Goal: Communication & Community: Answer question/provide support

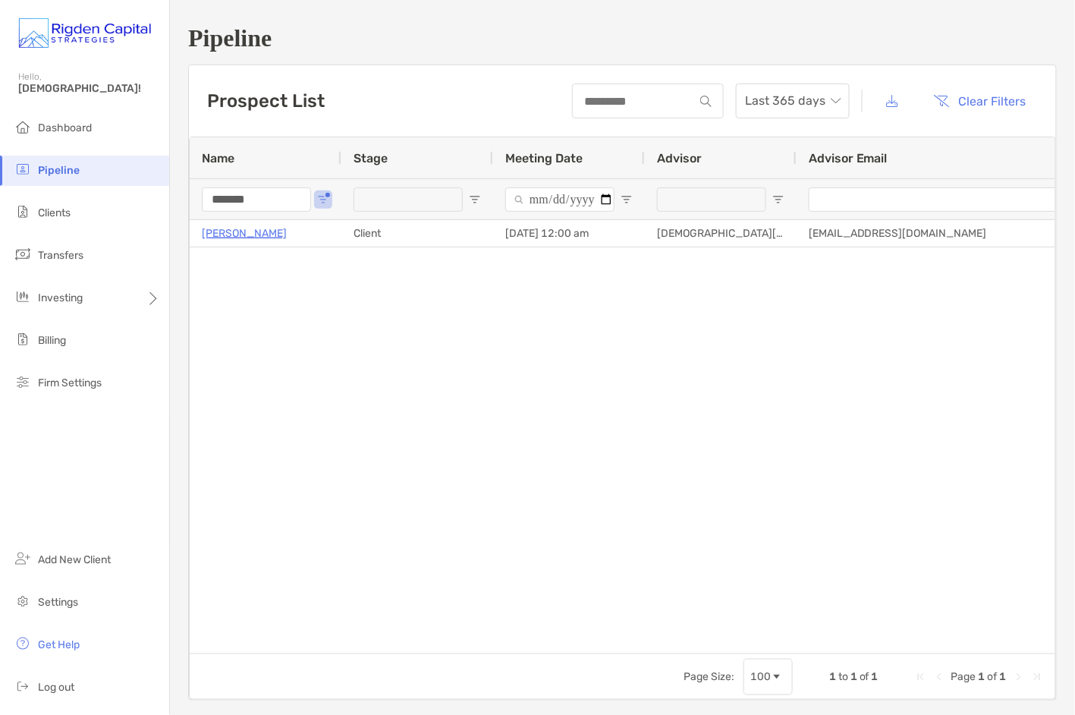
drag, startPoint x: 269, startPoint y: 203, endPoint x: 175, endPoint y: 206, distance: 94.9
click at [175, 206] on div "Pipeline Prospect List Last 365 days Clear Filters 1 to 1 of 1. Page 1 of 1 Nam…" at bounding box center [622, 362] width 905 height 725
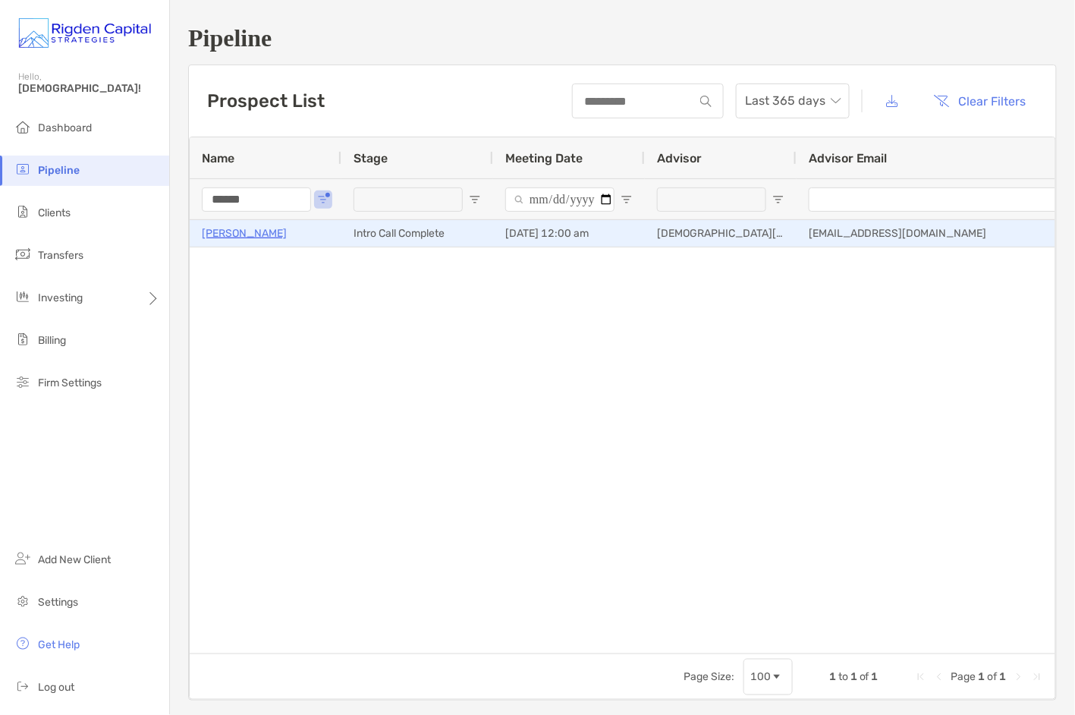
click at [253, 235] on p "[PERSON_NAME]" at bounding box center [244, 233] width 85 height 19
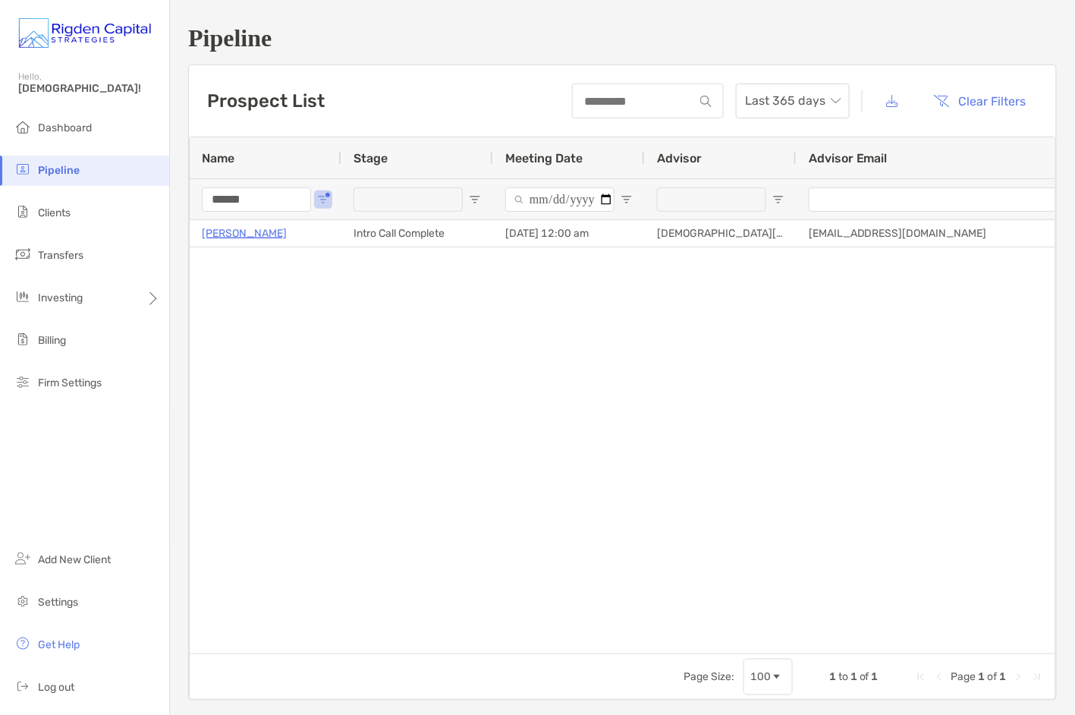
click at [52, 175] on span "Pipeline" at bounding box center [59, 170] width 42 height 13
type input "******"
click at [55, 169] on span "Pipeline" at bounding box center [59, 170] width 42 height 13
drag, startPoint x: 254, startPoint y: 203, endPoint x: 156, endPoint y: 204, distance: 98.7
click at [156, 204] on div "Pipeline Hello, Christian! Dashboard Pipeline Clients Transfers Investing Billi…" at bounding box center [537, 357] width 1075 height 715
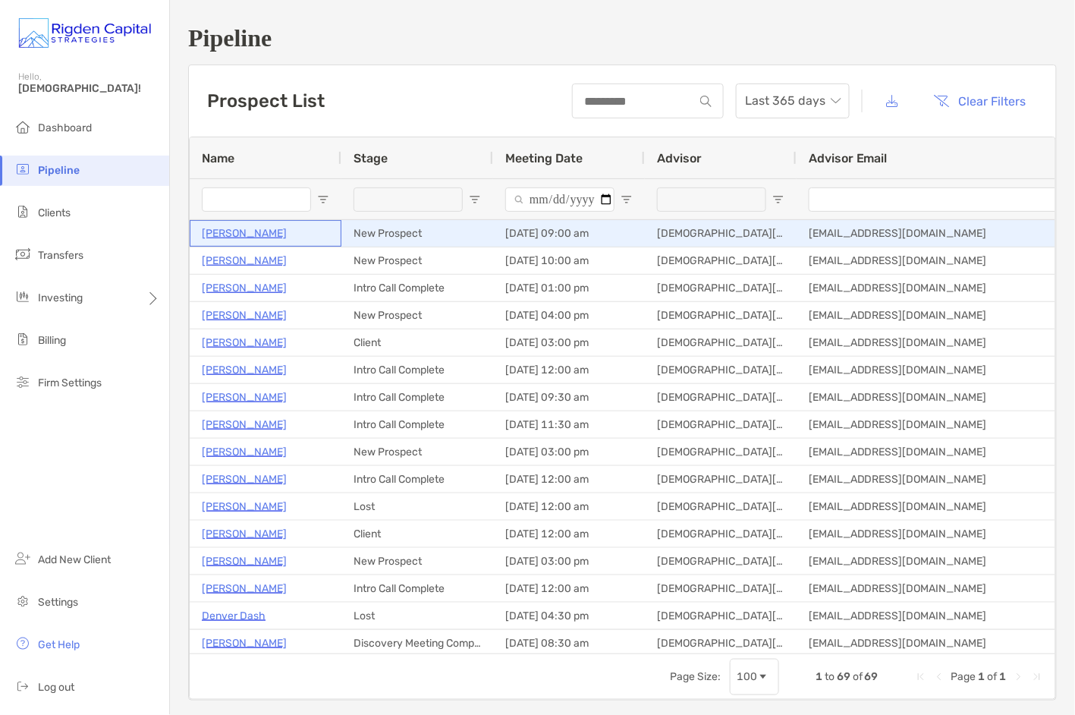
click at [225, 233] on p "Jamy Klein" at bounding box center [244, 233] width 85 height 19
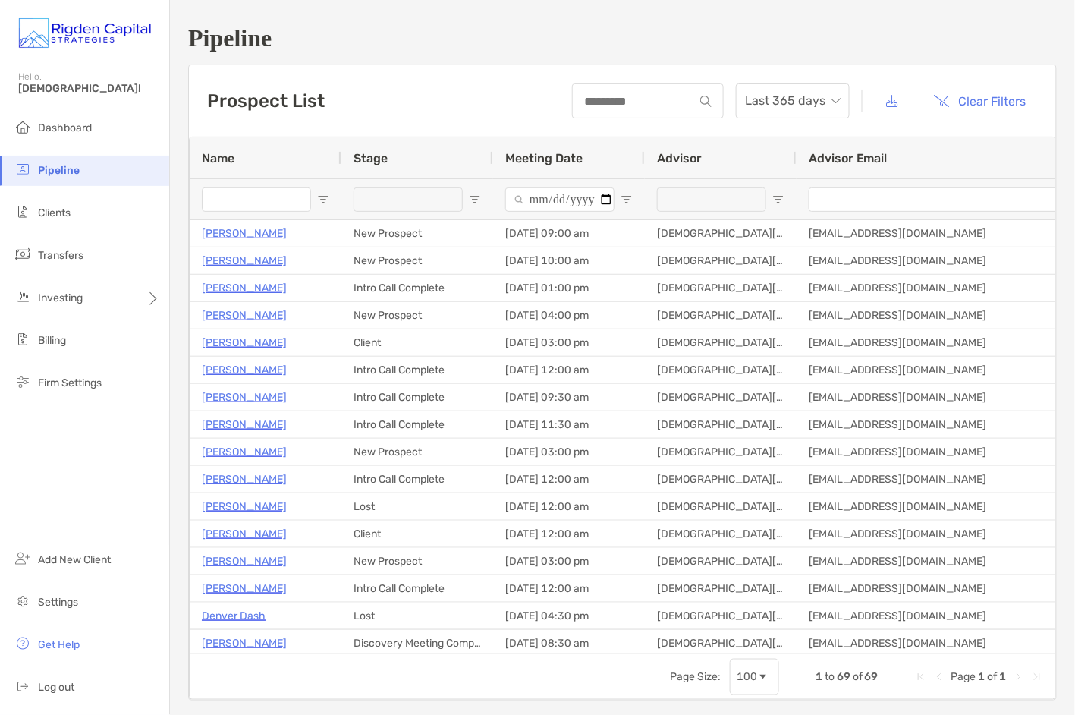
click at [416, 42] on h1 "Pipeline" at bounding box center [622, 38] width 869 height 28
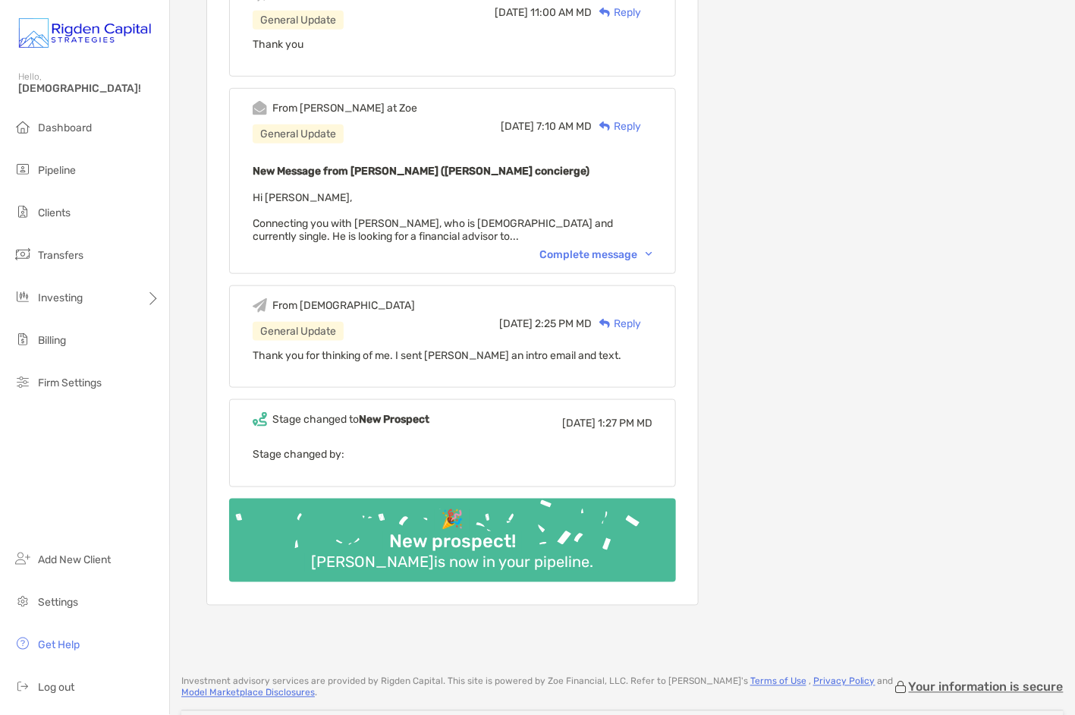
scroll to position [1554, 0]
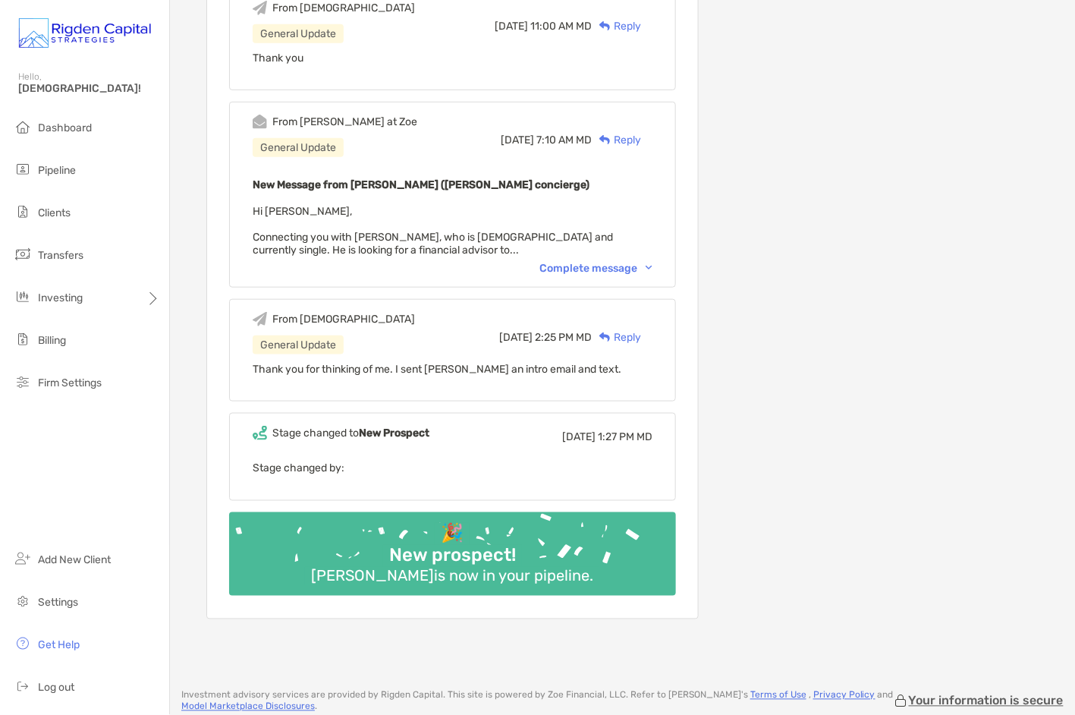
click at [604, 262] on div "Complete message" at bounding box center [596, 268] width 113 height 13
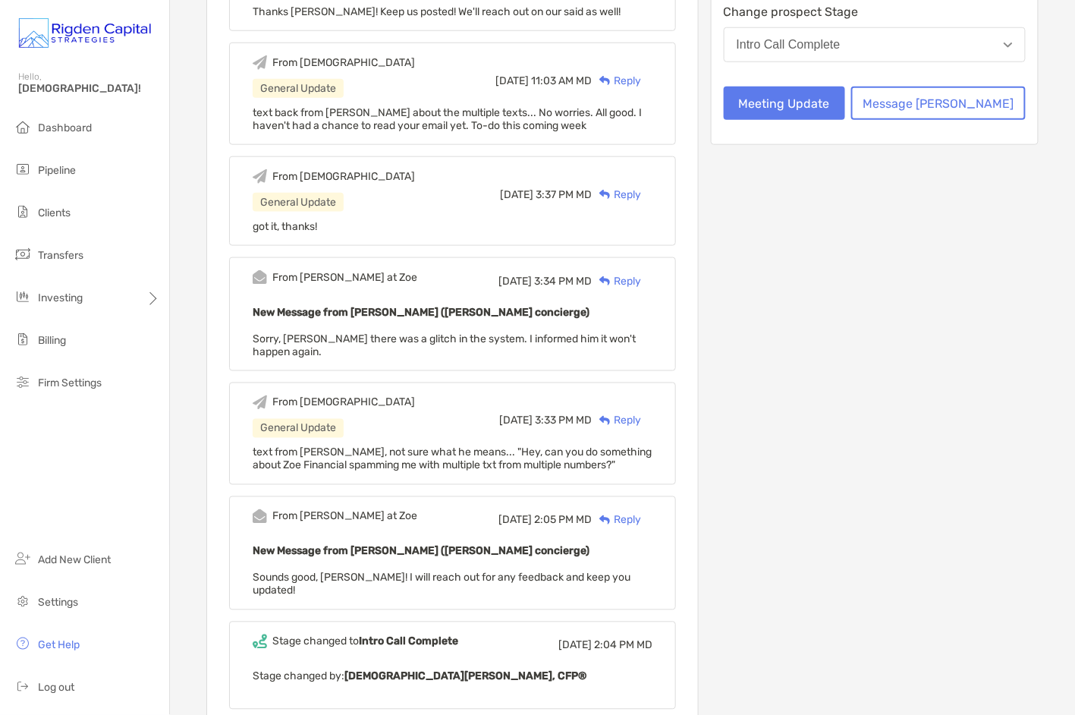
scroll to position [0, 0]
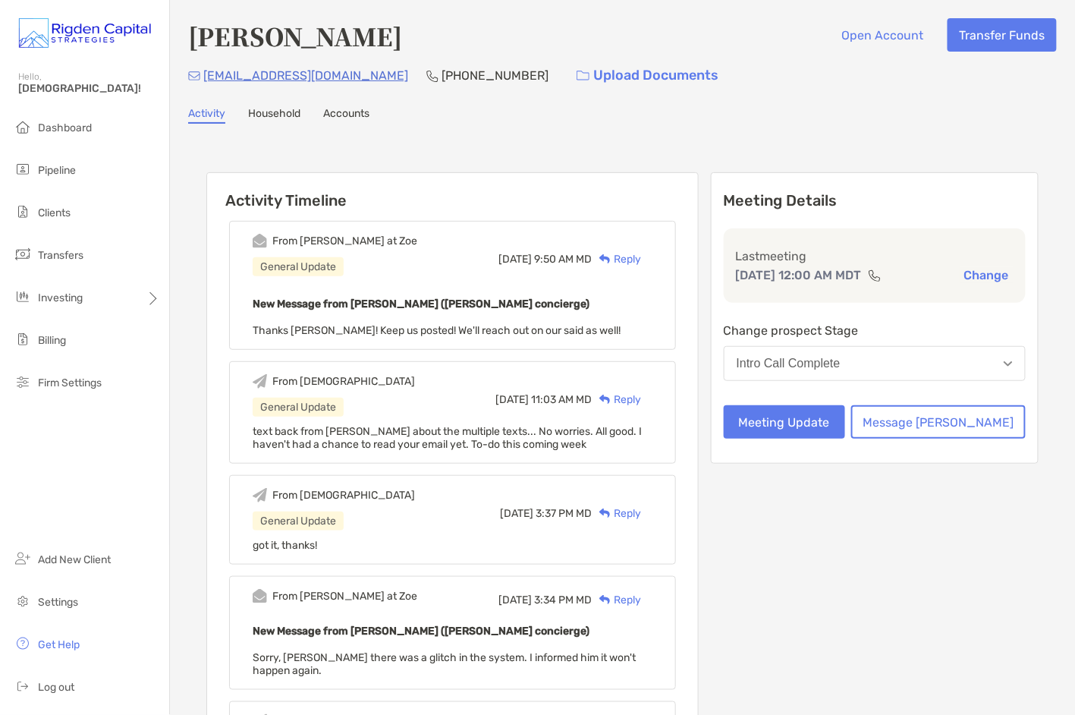
click at [56, 172] on span "Pipeline" at bounding box center [57, 170] width 38 height 13
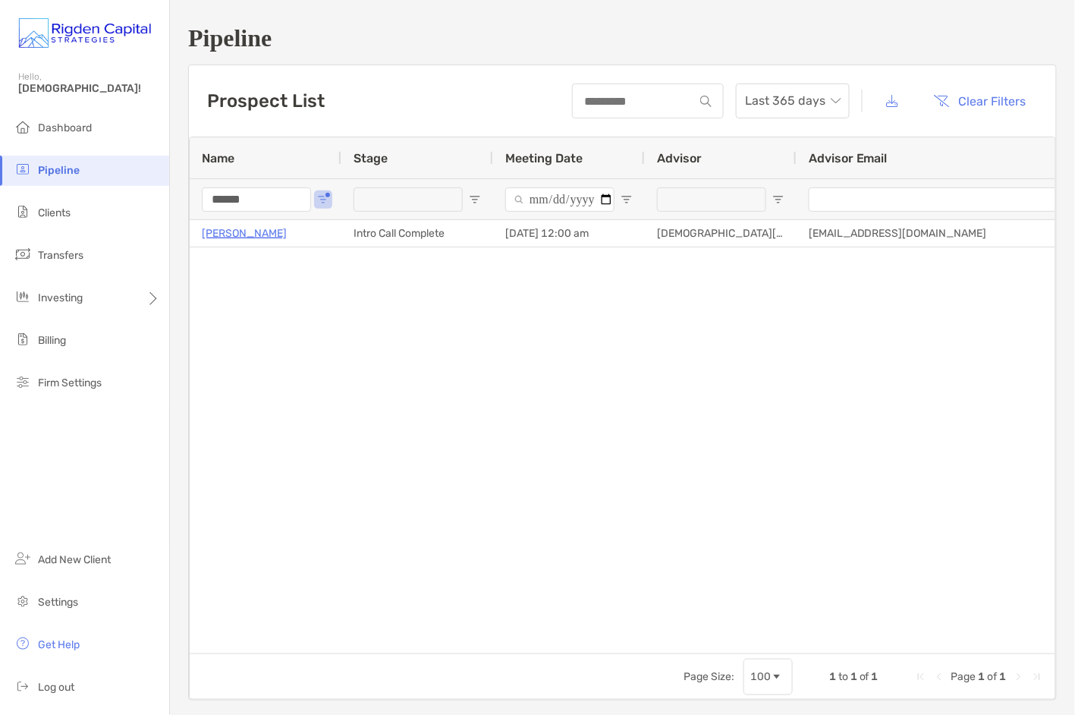
drag, startPoint x: 269, startPoint y: 200, endPoint x: 199, endPoint y: 201, distance: 69.8
click at [199, 201] on div "******" at bounding box center [266, 198] width 152 height 41
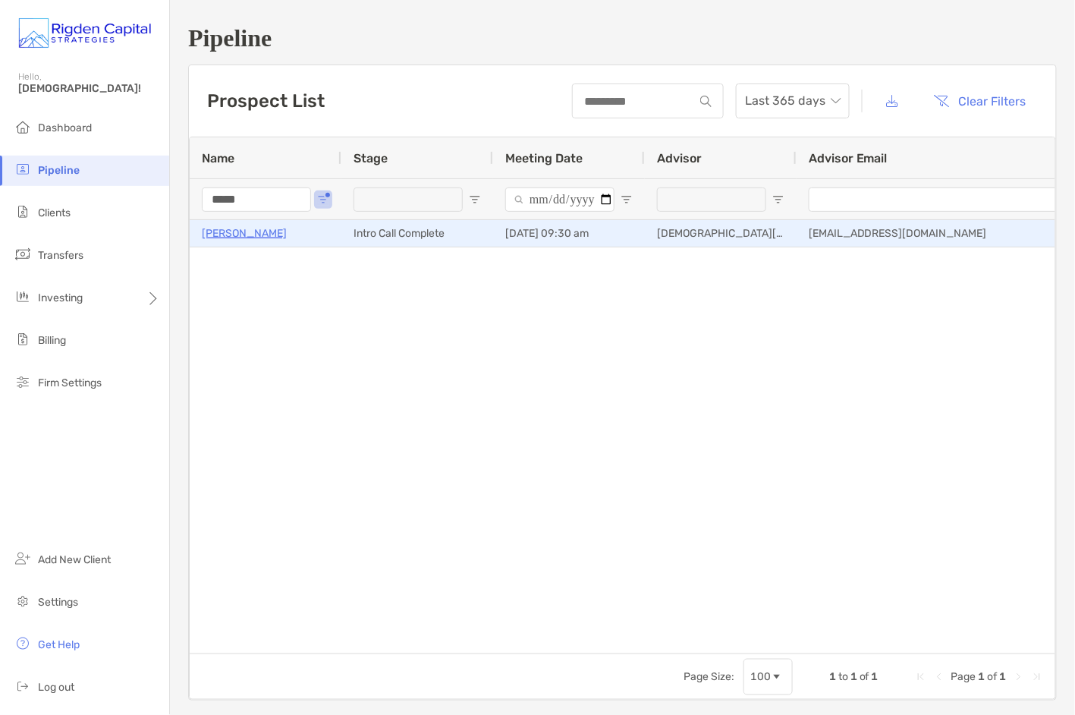
click at [248, 235] on p "[PERSON_NAME]" at bounding box center [244, 233] width 85 height 19
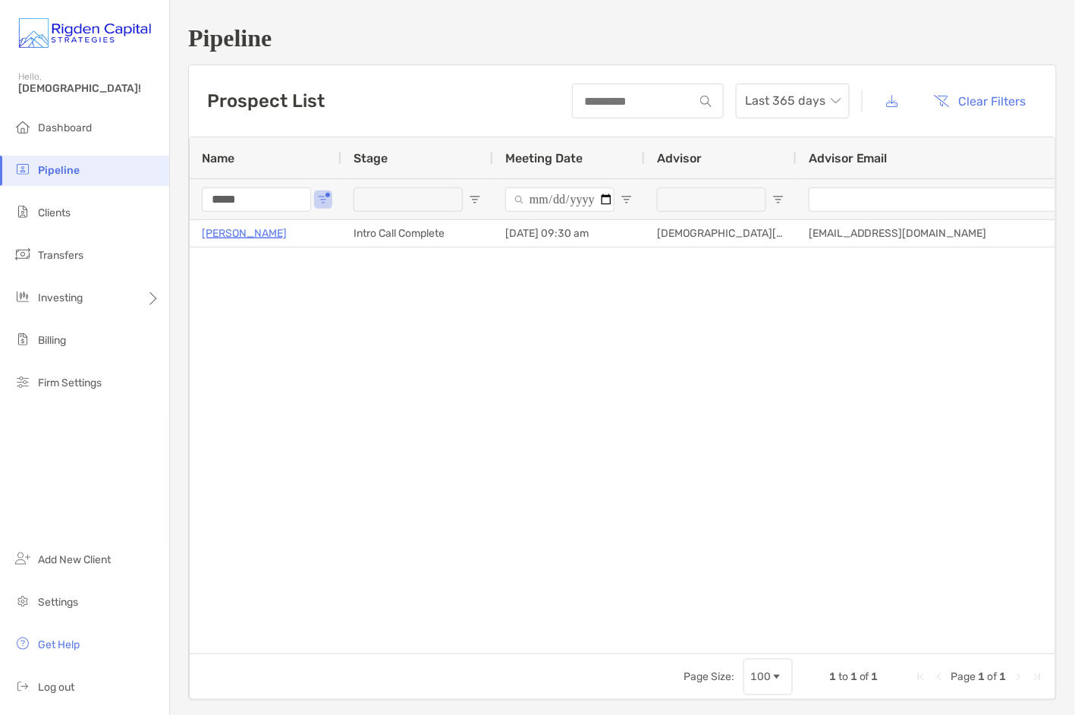
drag, startPoint x: 193, startPoint y: 198, endPoint x: 176, endPoint y: 197, distance: 16.7
click at [176, 197] on div "Pipeline Prospect List Last 365 days Clear Filters 1 to 1 of 1. Page 1 of 1 Nam…" at bounding box center [622, 362] width 905 height 725
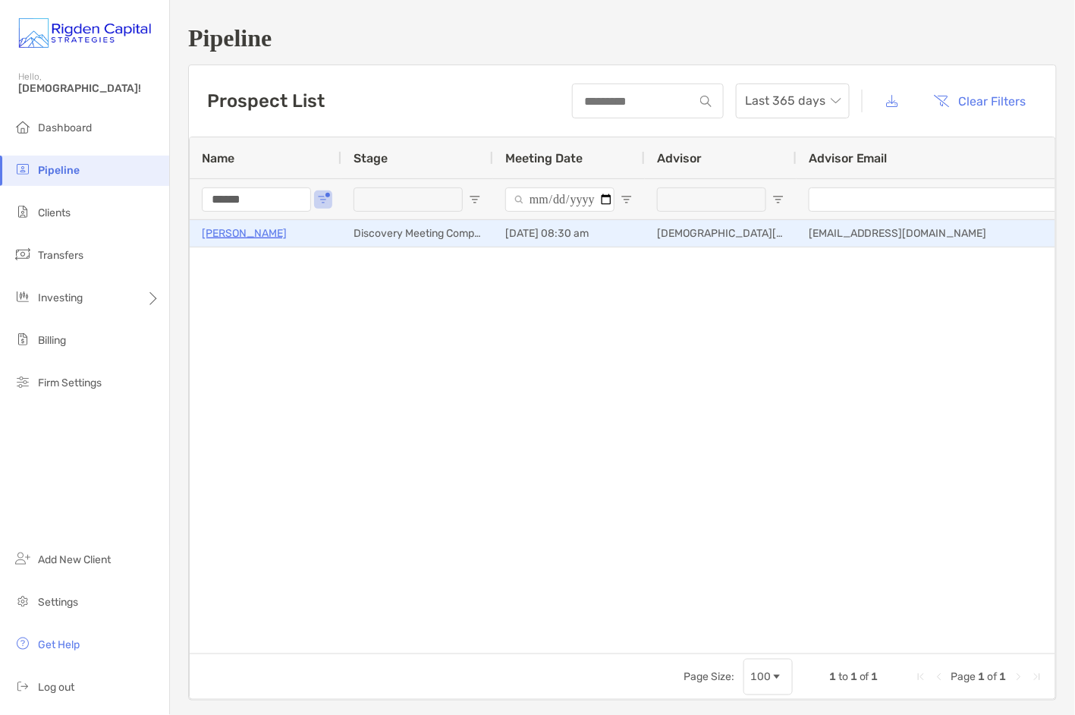
type input "******"
click at [236, 232] on p "[PERSON_NAME]" at bounding box center [244, 233] width 85 height 19
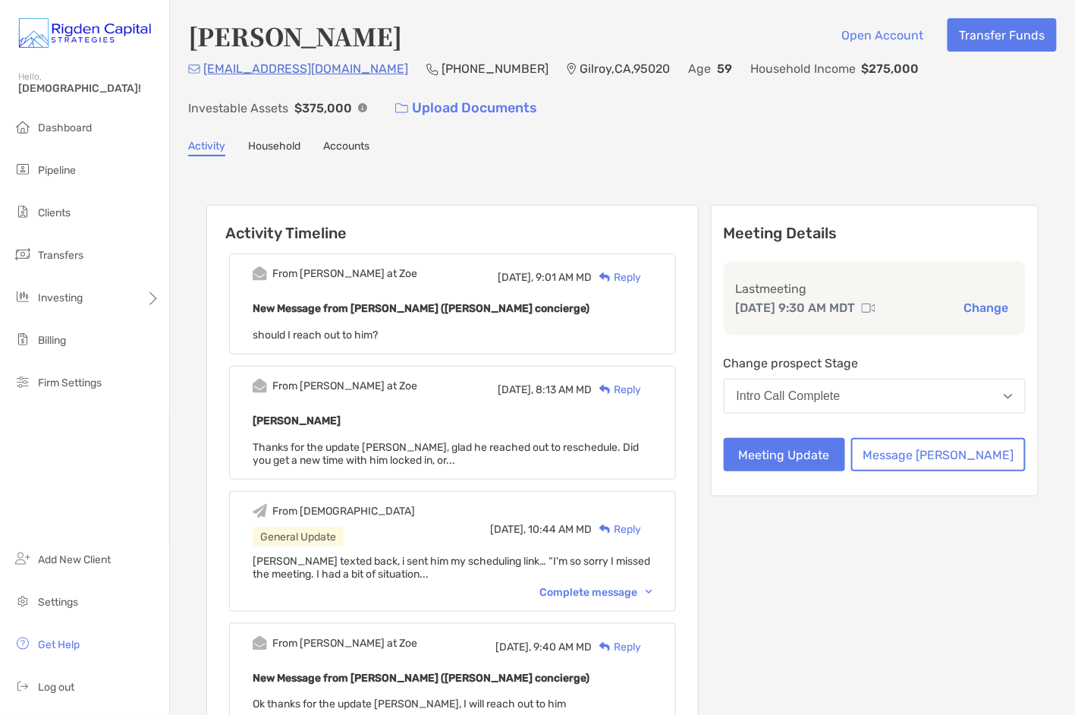
click at [641, 275] on div "Reply" at bounding box center [616, 277] width 49 height 16
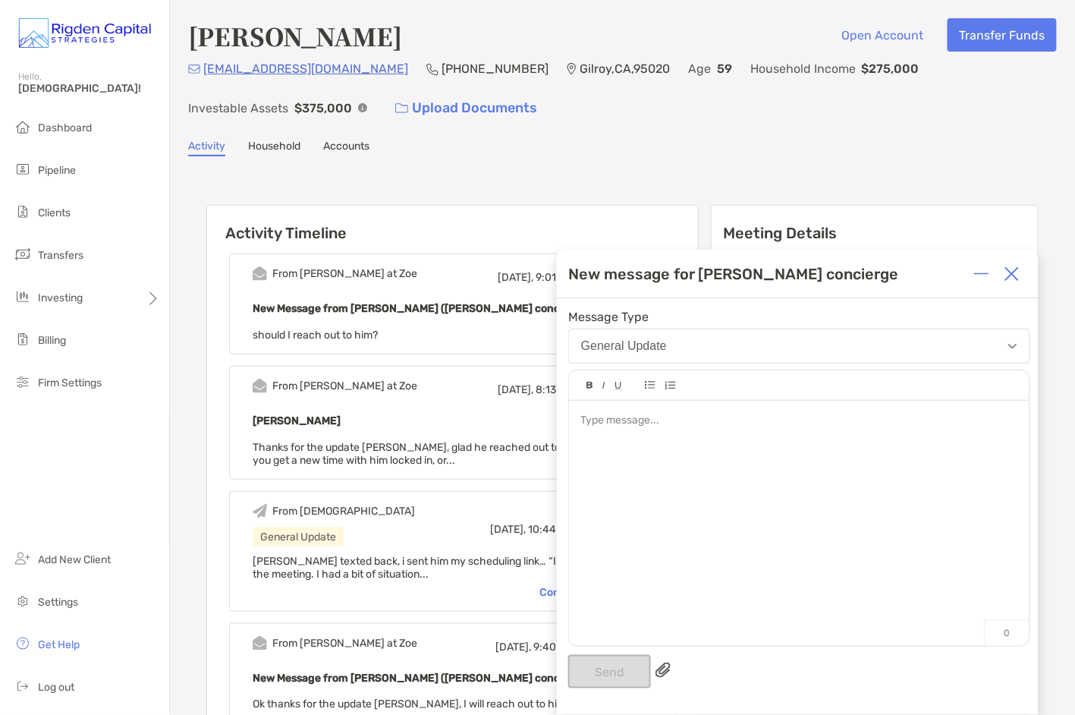
click at [675, 433] on div at bounding box center [799, 516] width 461 height 230
click at [627, 669] on button "Send" at bounding box center [609, 671] width 83 height 33
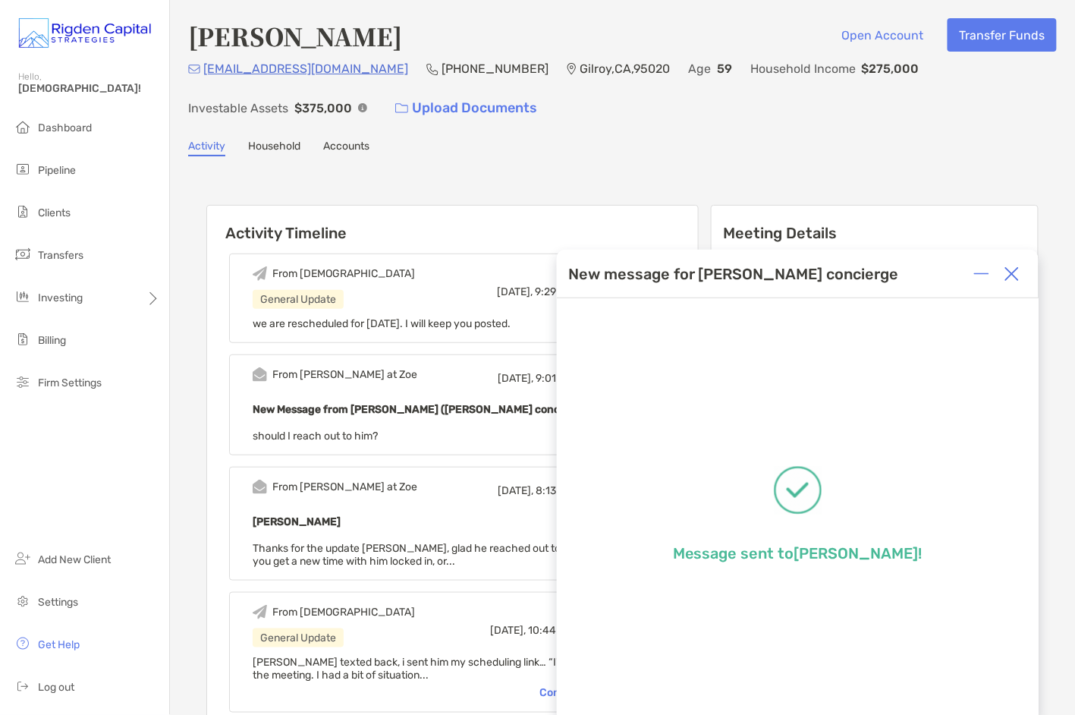
click at [1015, 275] on img at bounding box center [1012, 273] width 15 height 15
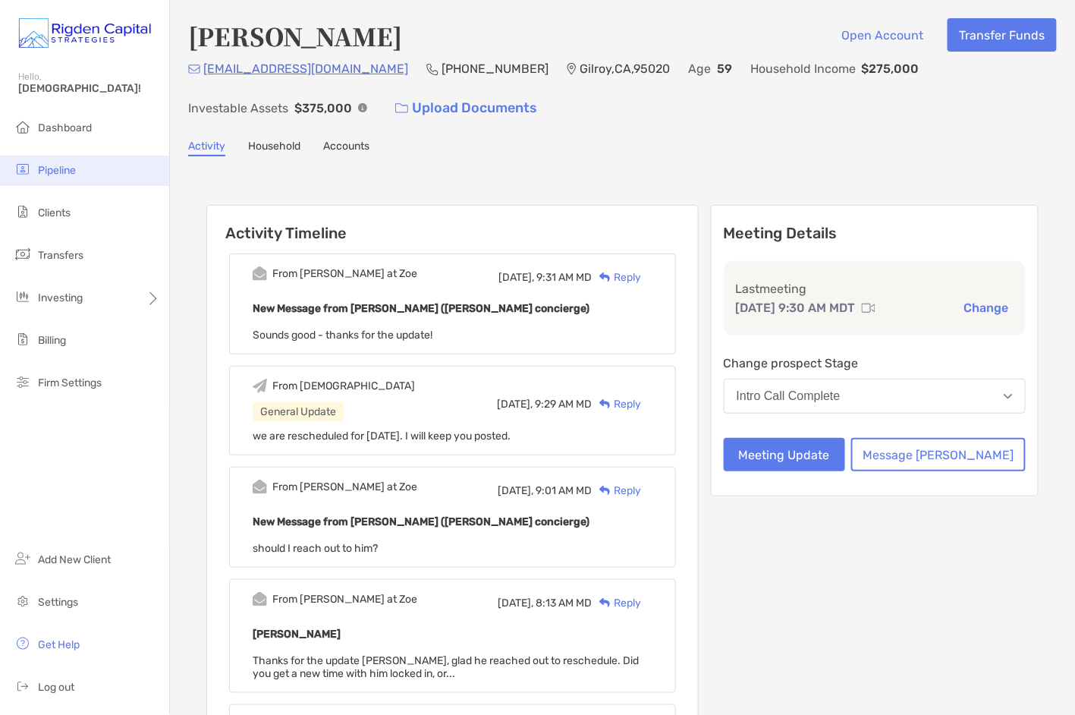
click at [56, 172] on span "Pipeline" at bounding box center [57, 170] width 38 height 13
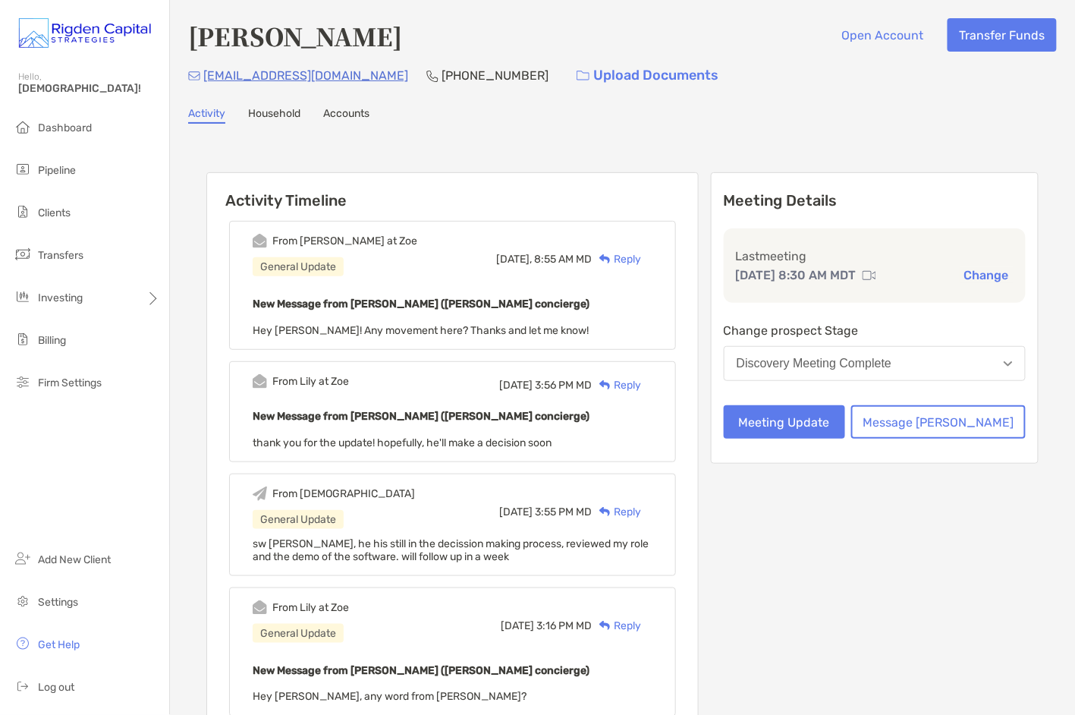
click at [641, 259] on div "Reply" at bounding box center [616, 259] width 49 height 16
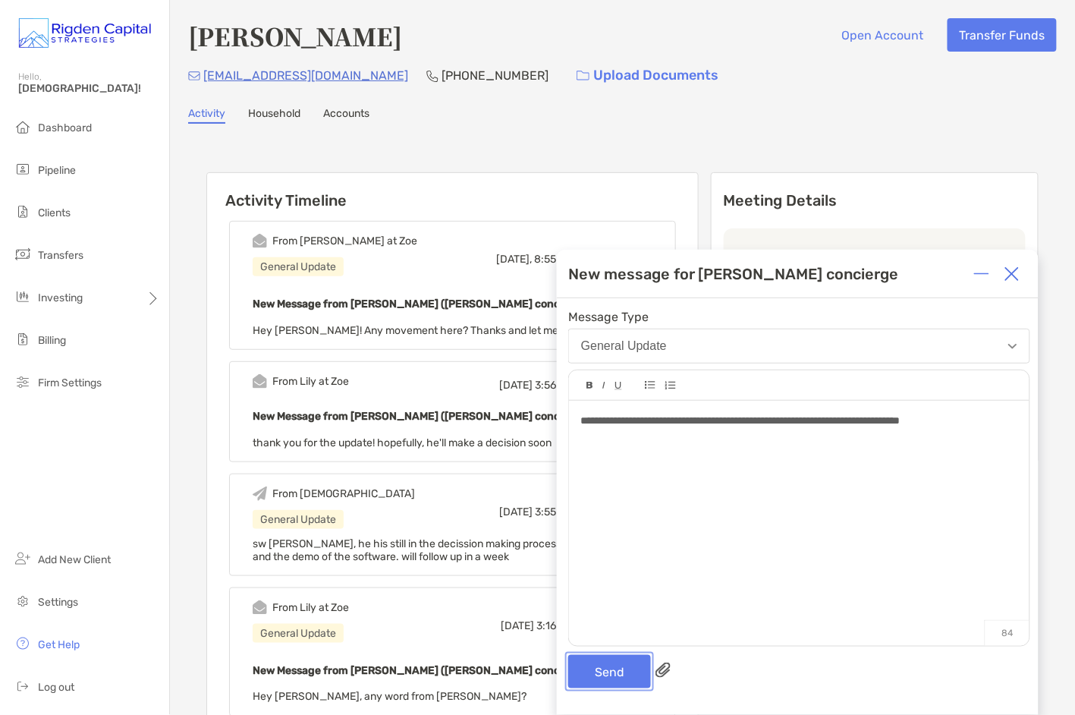
click at [623, 668] on button "Send" at bounding box center [609, 671] width 83 height 33
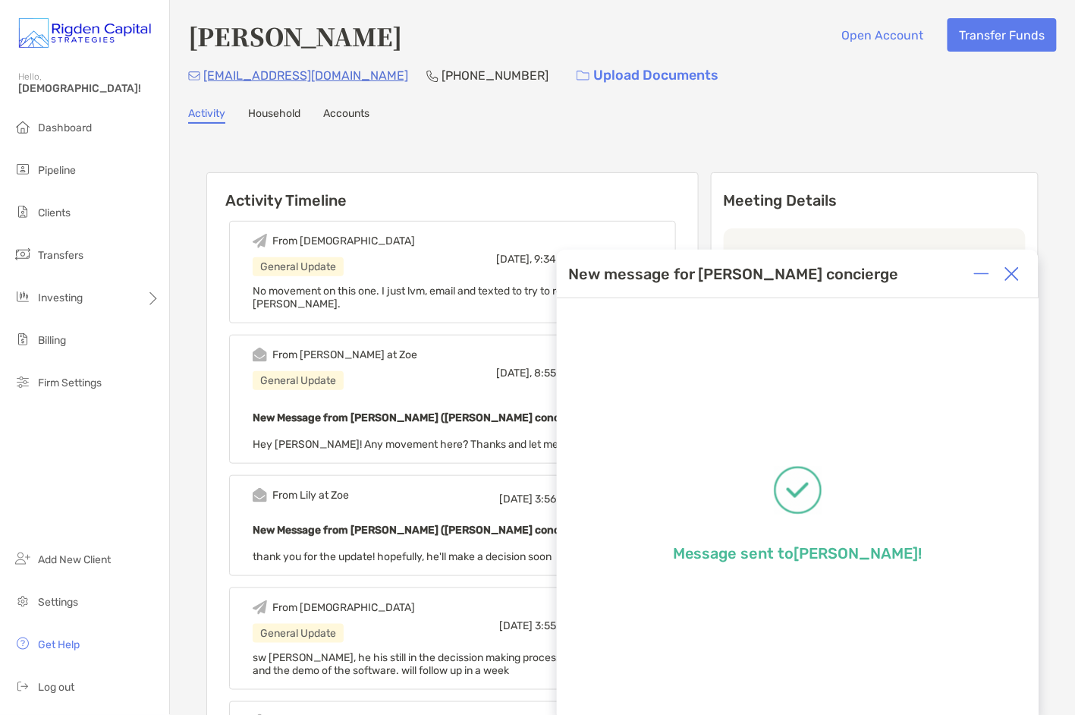
click at [1017, 273] on img at bounding box center [1012, 273] width 15 height 15
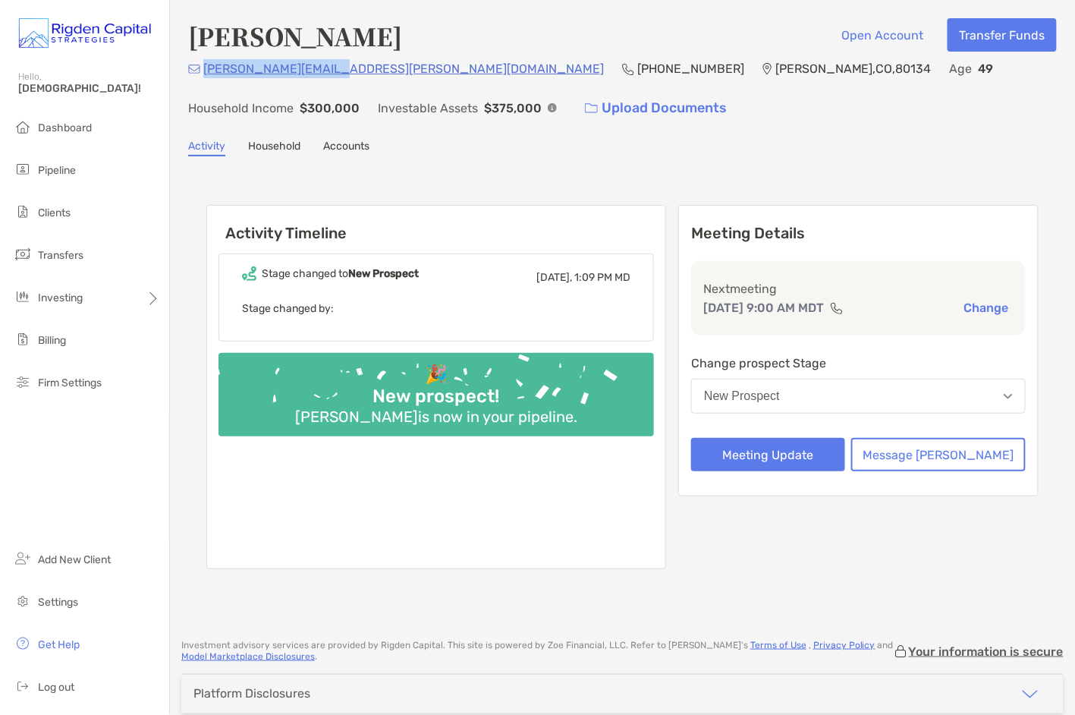
drag, startPoint x: 330, startPoint y: 69, endPoint x: 205, endPoint y: 71, distance: 125.2
click at [205, 71] on div "[PERSON_NAME][EMAIL_ADDRESS][PERSON_NAME][DOMAIN_NAME] (858) 472-[GEOGRAPHIC_DA…" at bounding box center [622, 91] width 869 height 65
copy p "[PERSON_NAME][EMAIL_ADDRESS][PERSON_NAME][DOMAIN_NAME]"
click at [949, 455] on button "Message [PERSON_NAME]" at bounding box center [938, 454] width 175 height 33
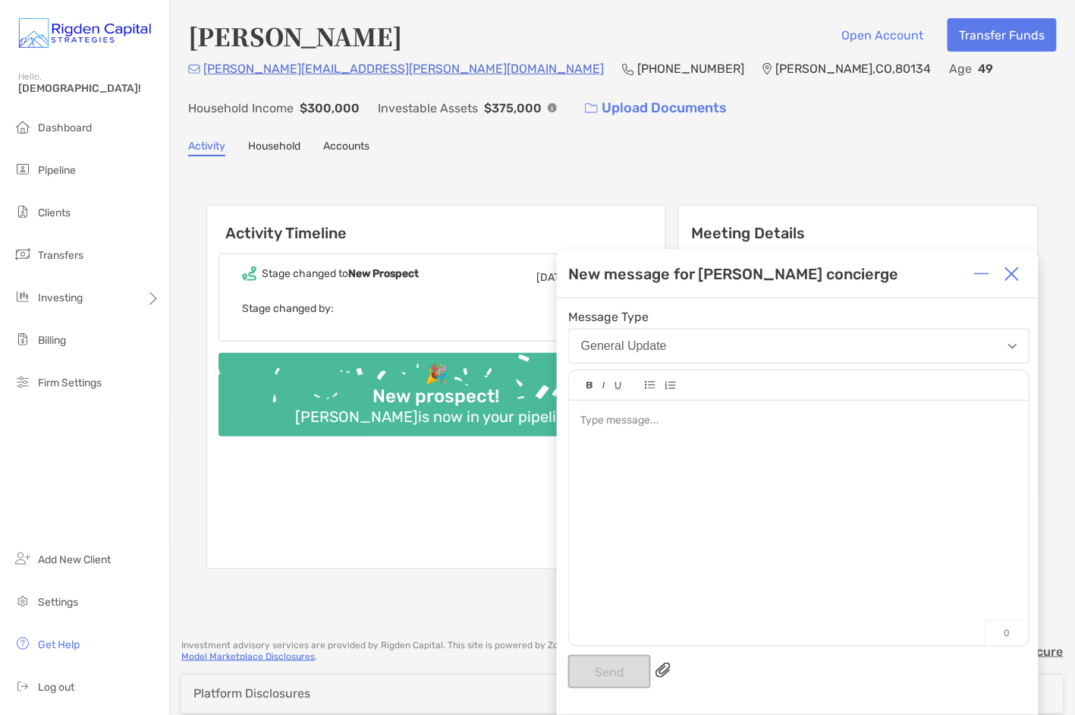
click at [741, 429] on div at bounding box center [799, 421] width 437 height 16
click at [628, 670] on button "Send" at bounding box center [609, 671] width 83 height 33
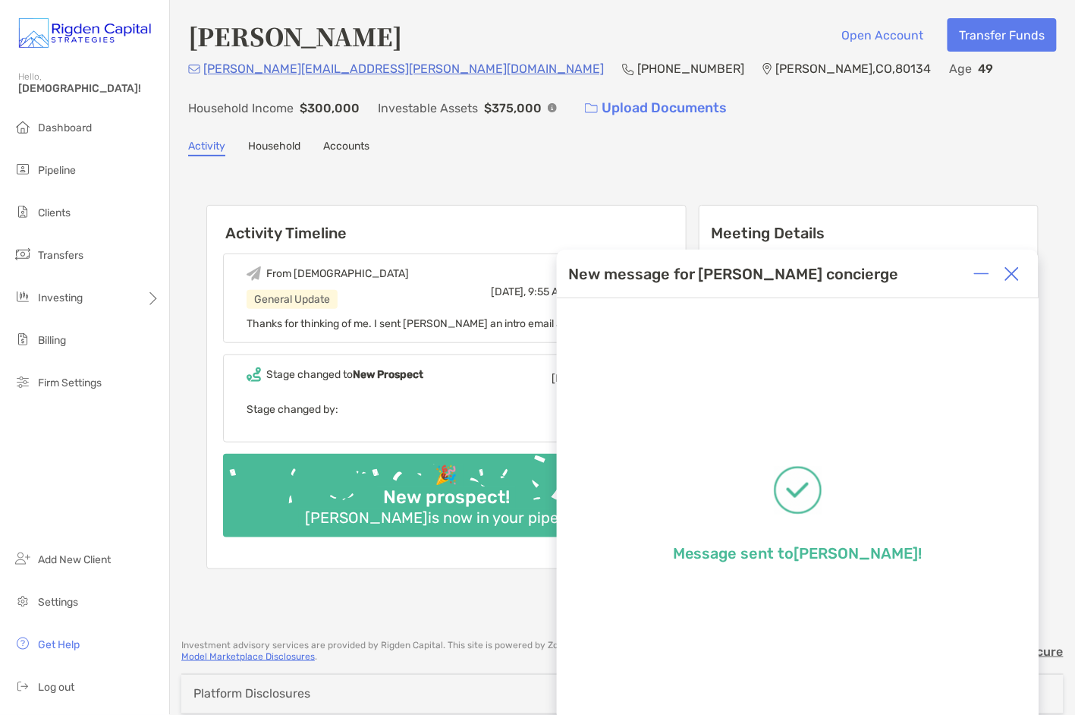
click at [1016, 278] on img at bounding box center [1012, 273] width 15 height 15
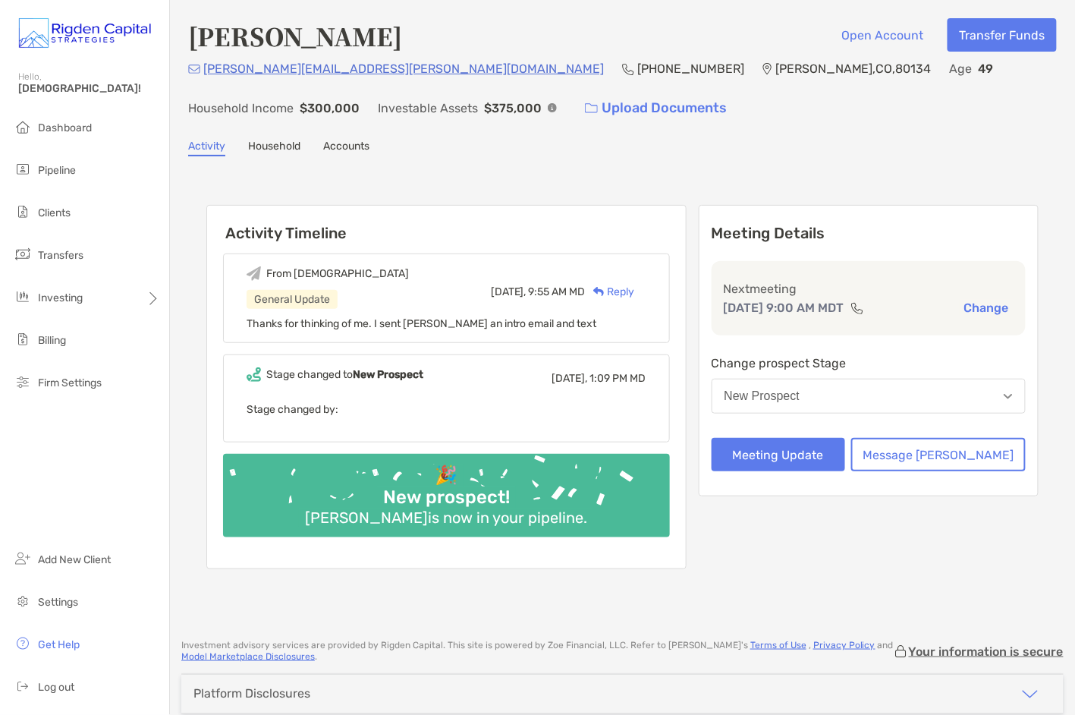
click at [652, 159] on div "[PERSON_NAME] Open Account Transfer Funds [PERSON_NAME][EMAIL_ADDRESS][PERSON_N…" at bounding box center [622, 312] width 905 height 625
